Goal: Information Seeking & Learning: Learn about a topic

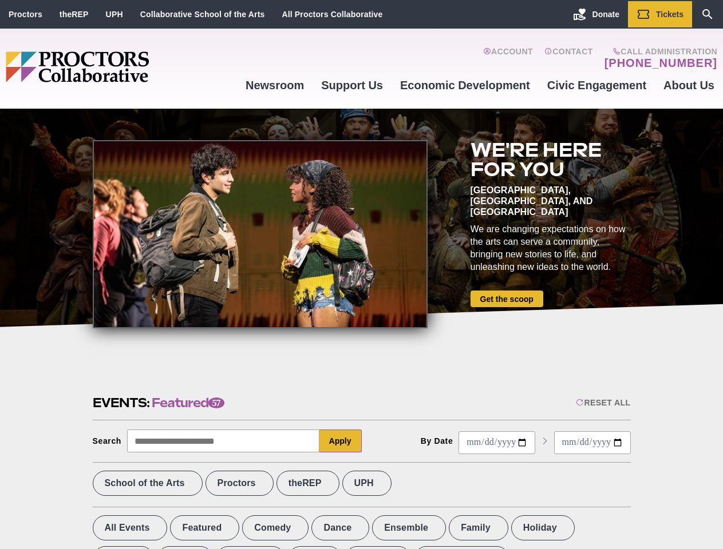
click at [361, 275] on div at bounding box center [260, 234] width 335 height 188
click at [602, 403] on div "Reset All" at bounding box center [603, 402] width 54 height 9
click at [340, 441] on button "Apply" at bounding box center [340, 441] width 42 height 23
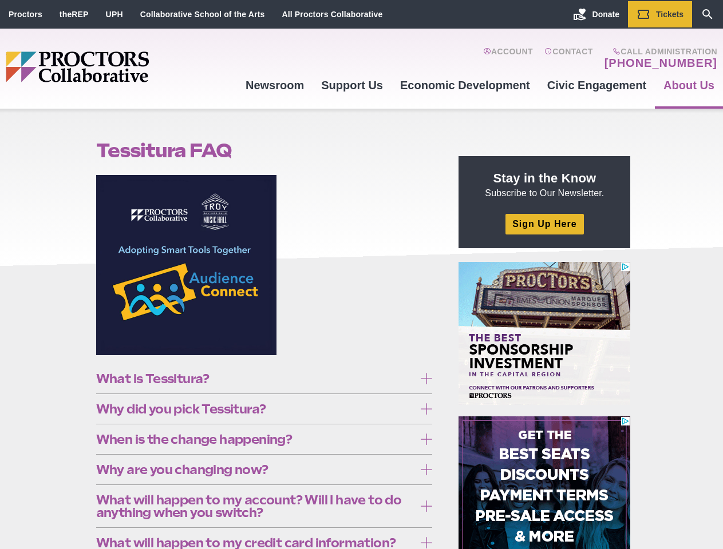
click at [361, 275] on figure at bounding box center [264, 269] width 336 height 189
